Goal: Book appointment/travel/reservation

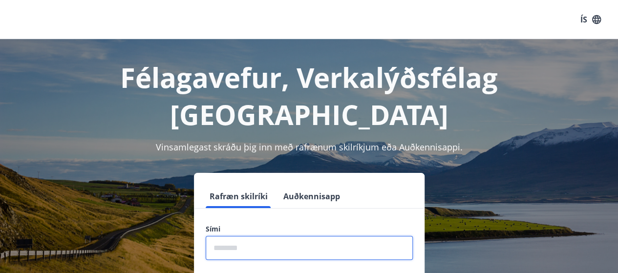
click at [252, 236] on input "phone" at bounding box center [309, 248] width 207 height 24
type input "********"
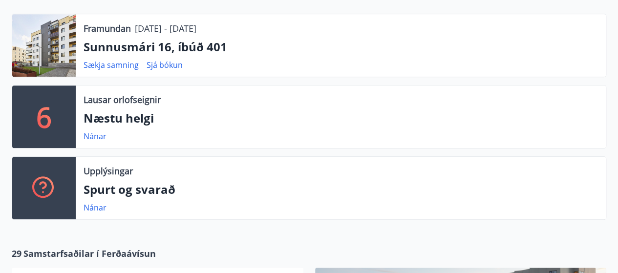
scroll to position [1053, 0]
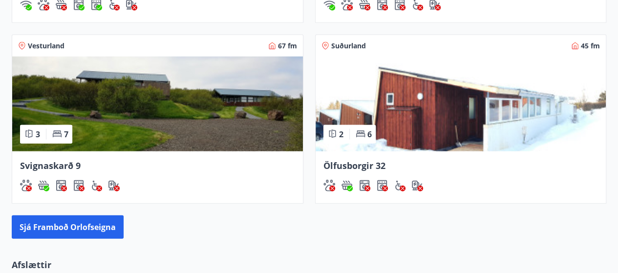
click at [356, 42] on span "Suðurland" at bounding box center [348, 46] width 35 height 10
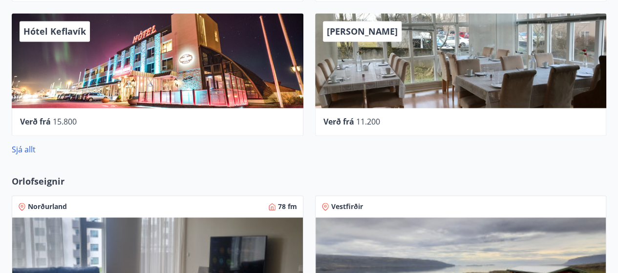
scroll to position [681, 0]
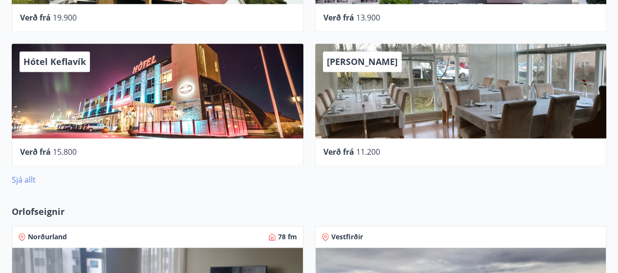
click at [24, 179] on link "Sjá allt" at bounding box center [24, 179] width 24 height 11
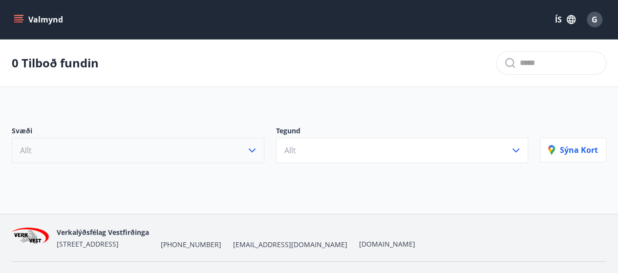
click at [95, 150] on button "Allt" at bounding box center [138, 150] width 253 height 25
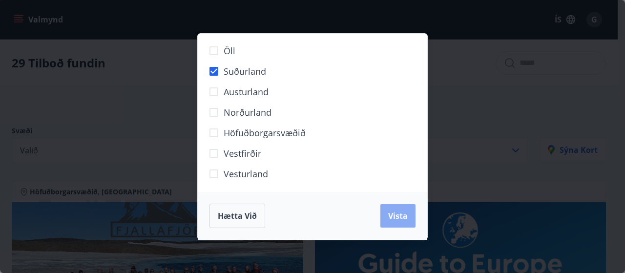
click at [393, 215] on span "Vista" at bounding box center [398, 216] width 20 height 11
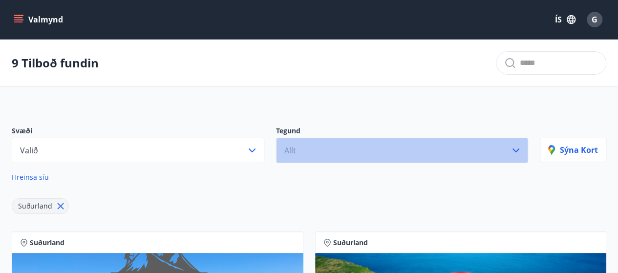
click at [353, 153] on button "Allt" at bounding box center [402, 150] width 253 height 25
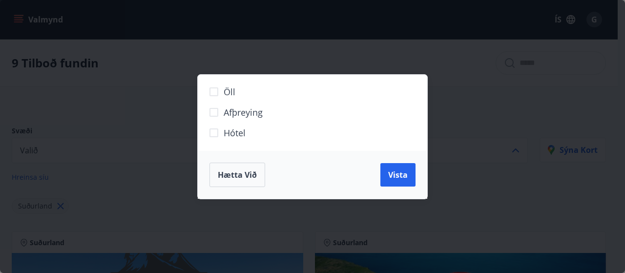
click at [500, 91] on div "Öll Afþreying Hótel Hætta við Vista" at bounding box center [312, 136] width 625 height 273
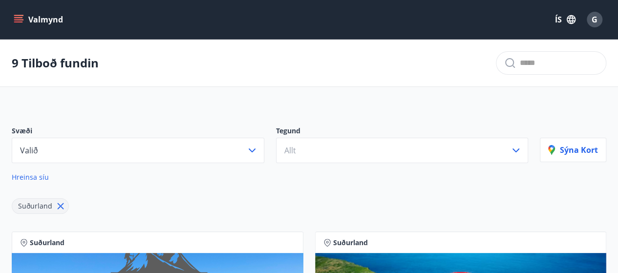
click at [21, 19] on icon "menu" at bounding box center [19, 20] width 10 height 10
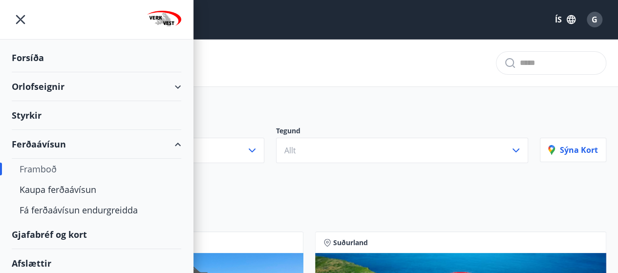
click at [42, 87] on div "Orlofseignir" at bounding box center [97, 86] width 170 height 29
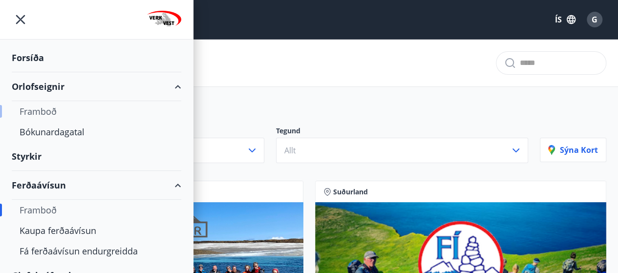
click at [49, 106] on div "Framboð" at bounding box center [97, 111] width 154 height 21
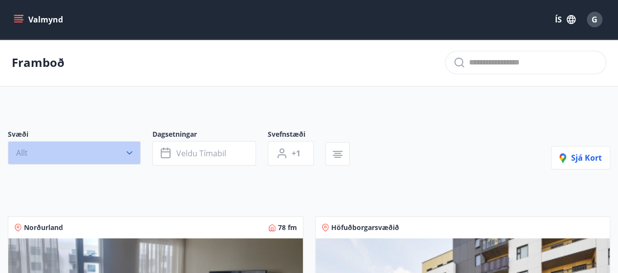
drag, startPoint x: 112, startPoint y: 150, endPoint x: 92, endPoint y: 149, distance: 20.1
click at [111, 150] on button "Allt" at bounding box center [74, 152] width 133 height 23
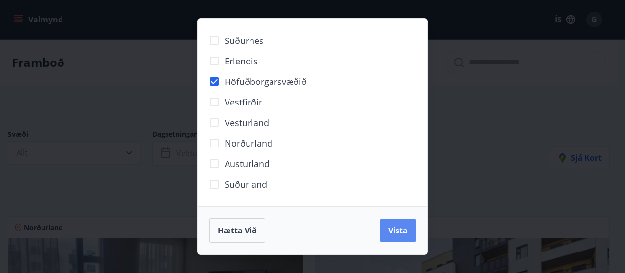
drag, startPoint x: 400, startPoint y: 231, endPoint x: 365, endPoint y: 219, distance: 37.1
click at [399, 231] on span "Vista" at bounding box center [398, 230] width 20 height 11
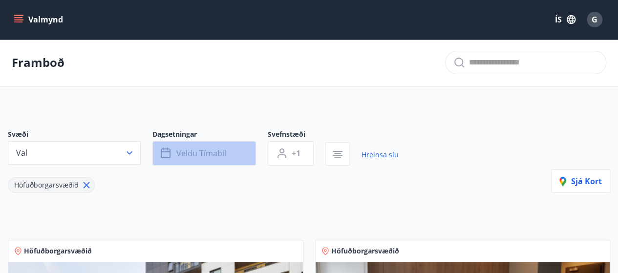
click at [205, 149] on span "Veldu tímabil" at bounding box center [201, 153] width 50 height 11
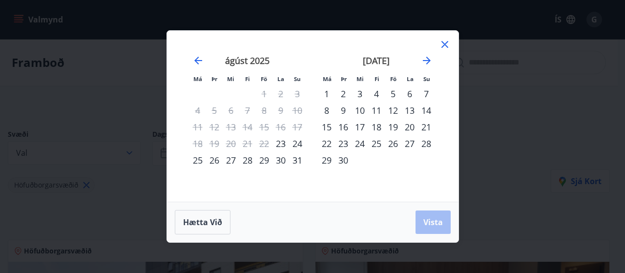
click at [248, 162] on div "28" at bounding box center [247, 160] width 17 height 17
click at [431, 219] on span "Vista" at bounding box center [434, 222] width 20 height 11
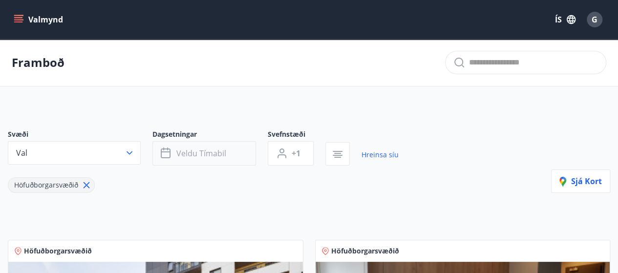
click at [194, 151] on span "Veldu tímabil" at bounding box center [201, 153] width 50 height 11
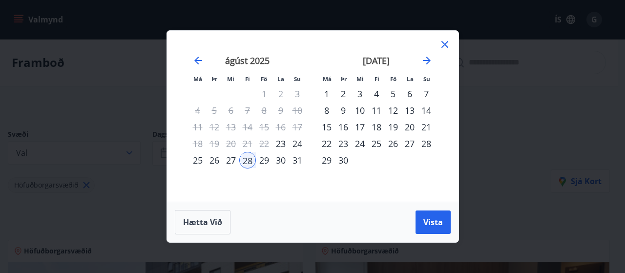
click at [266, 160] on div "29" at bounding box center [264, 160] width 17 height 17
click at [280, 160] on div "30" at bounding box center [281, 160] width 17 height 17
click at [293, 160] on div "31" at bounding box center [297, 160] width 17 height 17
click at [430, 218] on span "Vista" at bounding box center [434, 222] width 20 height 11
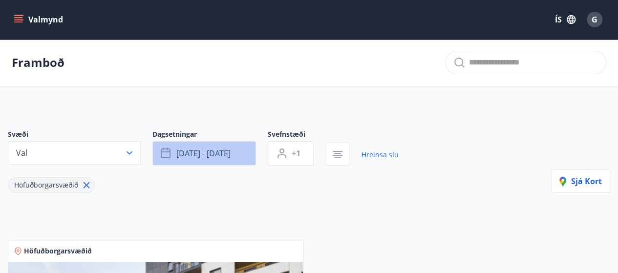
click at [184, 155] on span "[DATE] - [DATE]" at bounding box center [203, 153] width 54 height 11
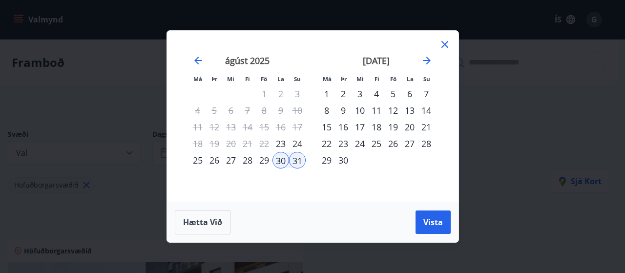
click at [246, 161] on div "28" at bounding box center [247, 160] width 17 height 17
click at [427, 219] on span "Vista" at bounding box center [434, 222] width 20 height 11
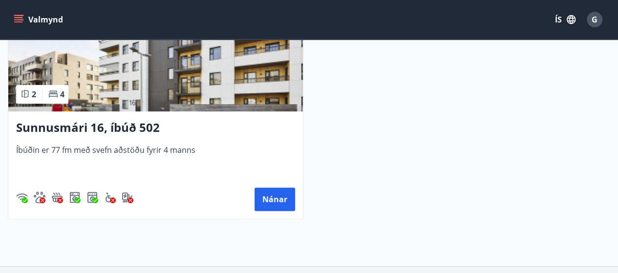
scroll to position [260, 0]
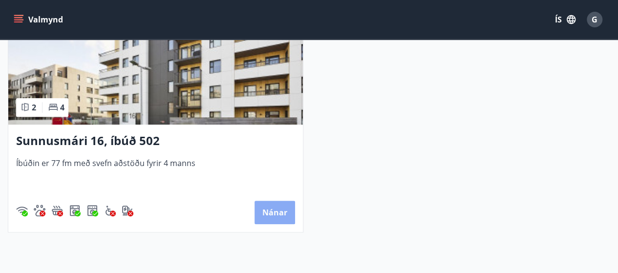
click at [280, 212] on button "Nánar" at bounding box center [275, 212] width 41 height 23
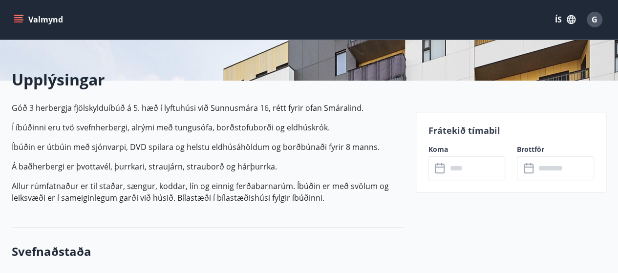
scroll to position [196, 0]
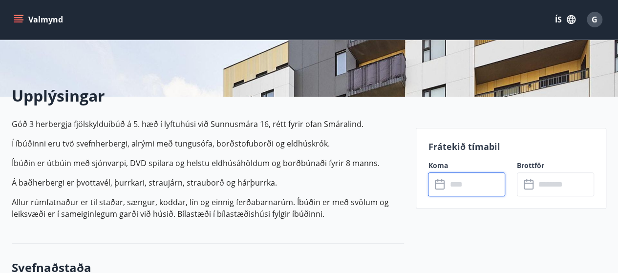
click at [465, 180] on input "text" at bounding box center [476, 184] width 59 height 24
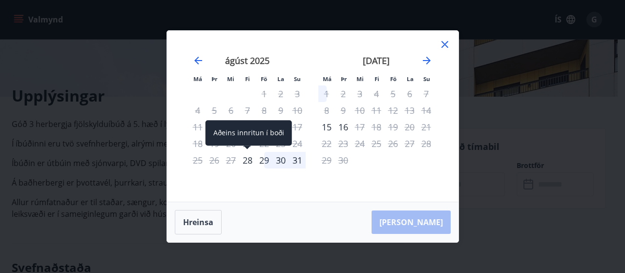
click at [249, 160] on div "28" at bounding box center [247, 160] width 17 height 17
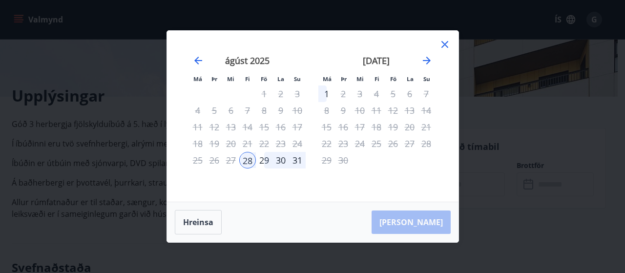
drag, startPoint x: 581, startPoint y: 221, endPoint x: 596, endPoint y: 220, distance: 15.7
click at [581, 221] on div "Má Þr Mi Fi Fö La Su Má Þr Mi Fi Fö La Su [DATE] 1 2 3 4 5 6 7 8 9 10 11 12 13 …" at bounding box center [312, 136] width 625 height 273
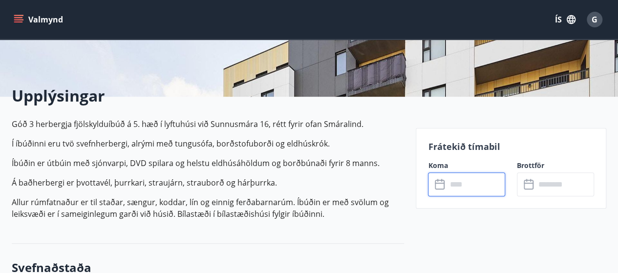
click at [457, 182] on input "text" at bounding box center [476, 184] width 59 height 24
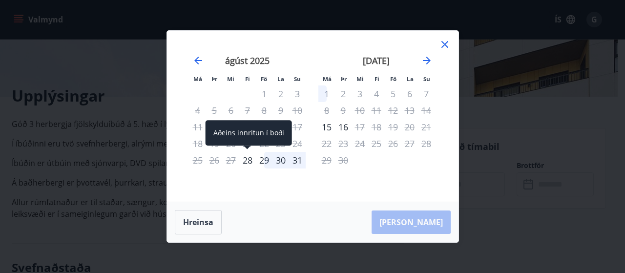
click at [247, 159] on div "28" at bounding box center [247, 160] width 17 height 17
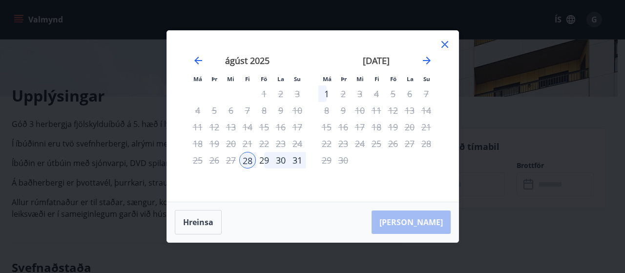
click at [417, 221] on div "[PERSON_NAME]" at bounding box center [313, 222] width 292 height 40
click at [296, 159] on div "31" at bounding box center [297, 160] width 17 height 17
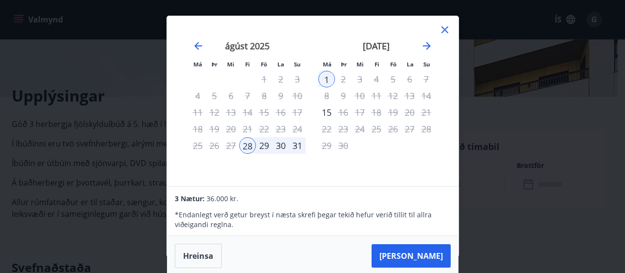
click at [296, 147] on div "31" at bounding box center [297, 145] width 17 height 17
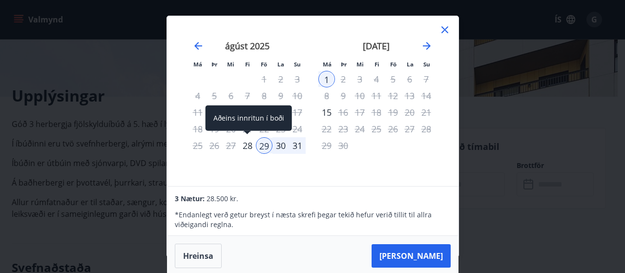
click at [251, 145] on div "28" at bounding box center [247, 145] width 17 height 17
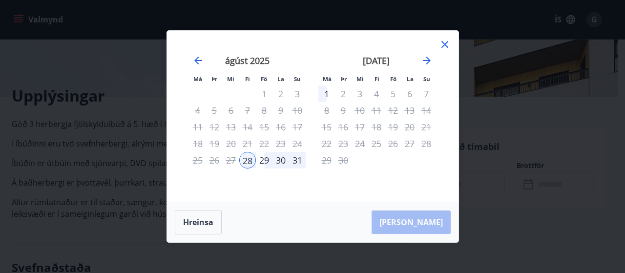
click at [434, 222] on div "[PERSON_NAME]" at bounding box center [313, 222] width 292 height 40
click at [442, 44] on icon at bounding box center [445, 45] width 12 height 12
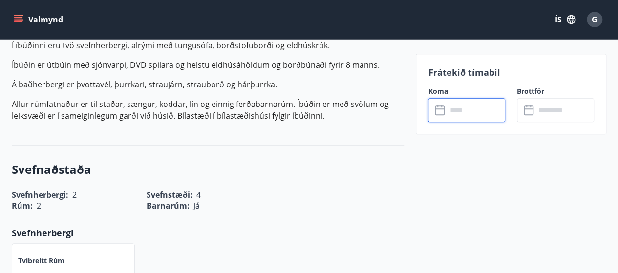
scroll to position [275, 0]
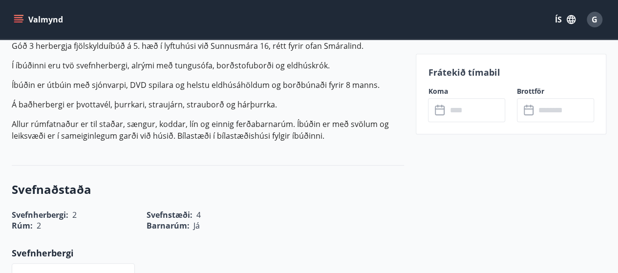
click at [439, 114] on icon at bounding box center [440, 111] width 10 height 10
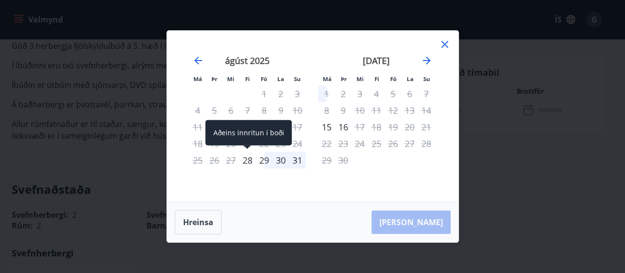
click at [248, 160] on div "28" at bounding box center [247, 160] width 17 height 17
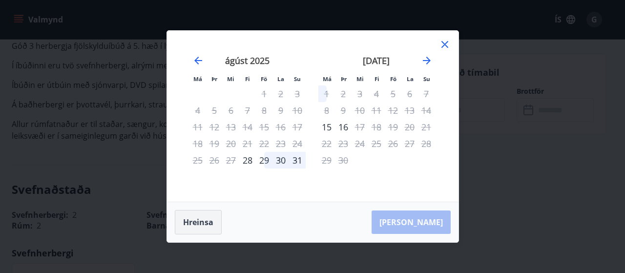
click at [202, 219] on button "Hreinsa" at bounding box center [198, 222] width 47 height 24
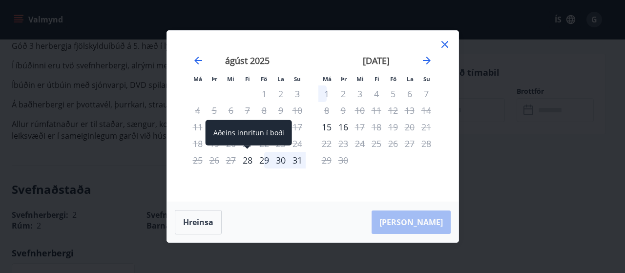
click at [245, 162] on div "28" at bounding box center [247, 160] width 17 height 17
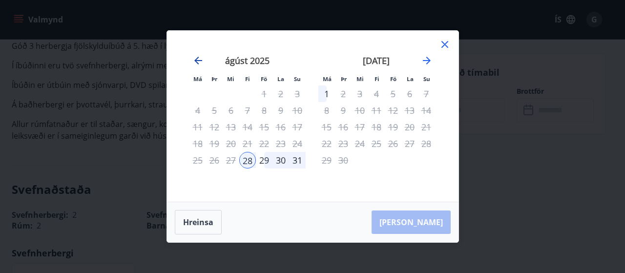
click at [198, 61] on icon "Move backward to switch to the previous month." at bounding box center [198, 61] width 8 height 8
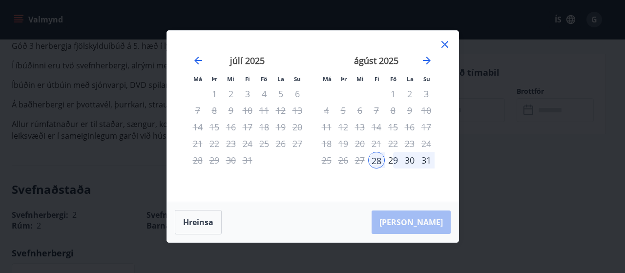
click at [394, 159] on div "29" at bounding box center [393, 160] width 17 height 17
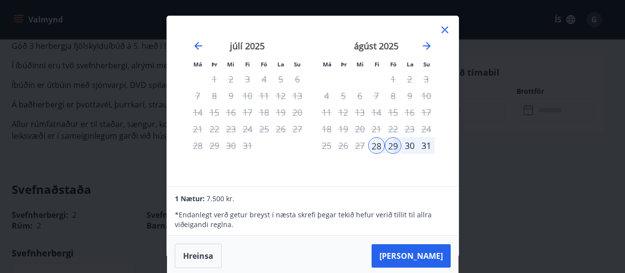
click at [408, 144] on div "30" at bounding box center [410, 145] width 17 height 17
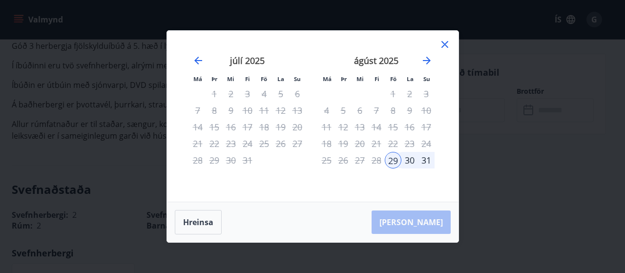
click at [410, 159] on div "30" at bounding box center [410, 160] width 17 height 17
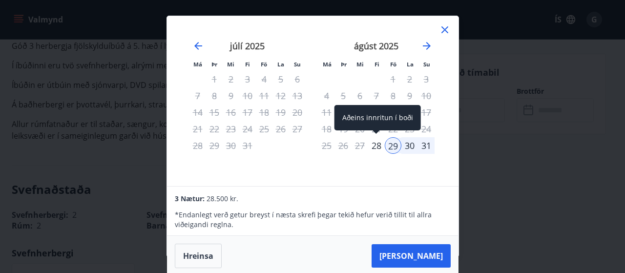
click at [378, 142] on div "28" at bounding box center [376, 145] width 17 height 17
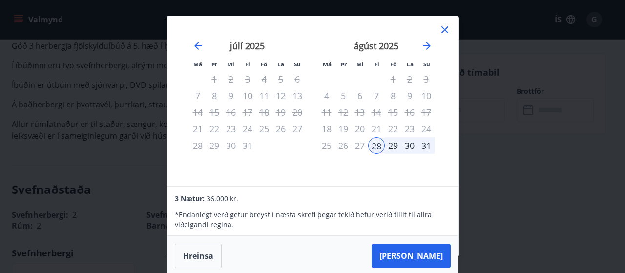
click at [394, 145] on div "29" at bounding box center [393, 145] width 17 height 17
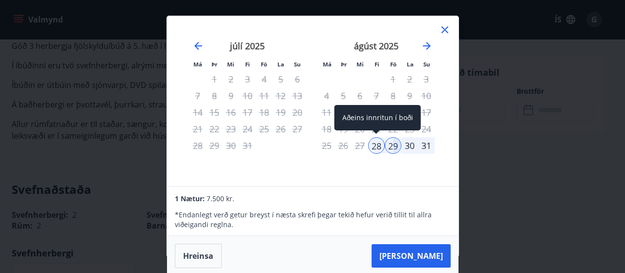
click at [373, 146] on div "28" at bounding box center [376, 145] width 17 height 17
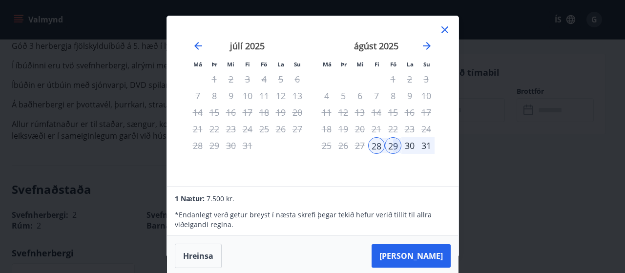
click at [442, 27] on icon at bounding box center [445, 29] width 7 height 7
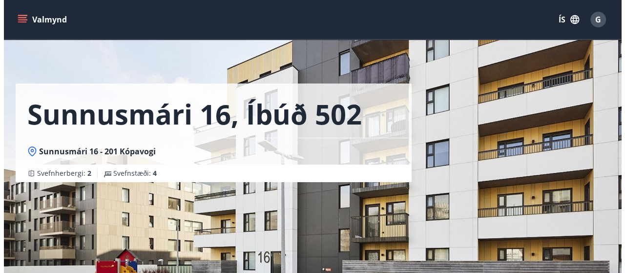
scroll to position [0, 0]
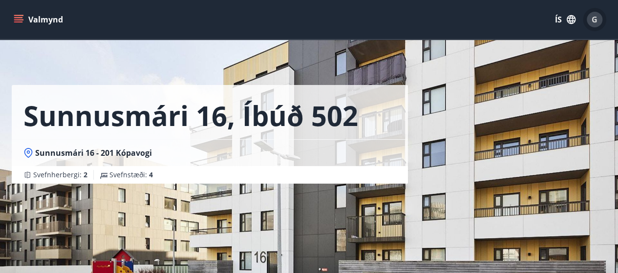
click at [596, 19] on span "G" at bounding box center [595, 19] width 6 height 11
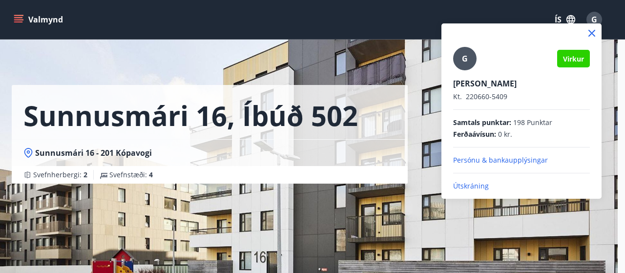
click at [466, 185] on p "Útskráning" at bounding box center [521, 186] width 137 height 10
